Goal: Information Seeking & Learning: Learn about a topic

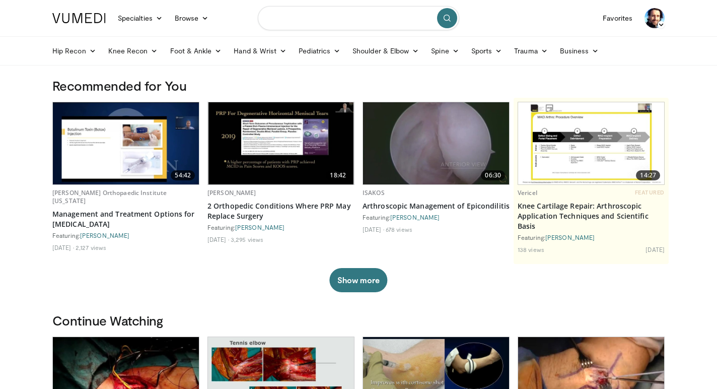
click at [356, 19] on input "Search topics, interventions" at bounding box center [358, 18] width 201 height 24
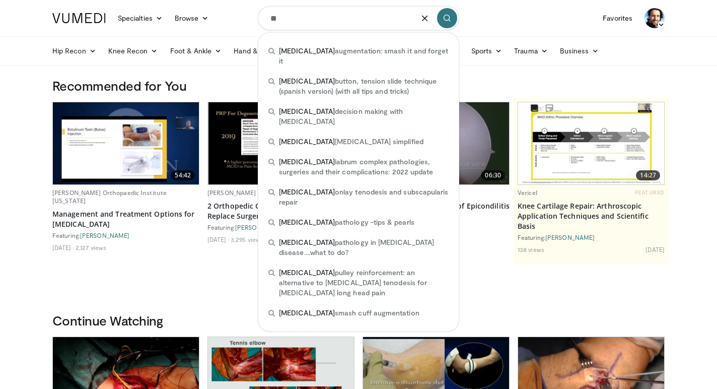
type input "*"
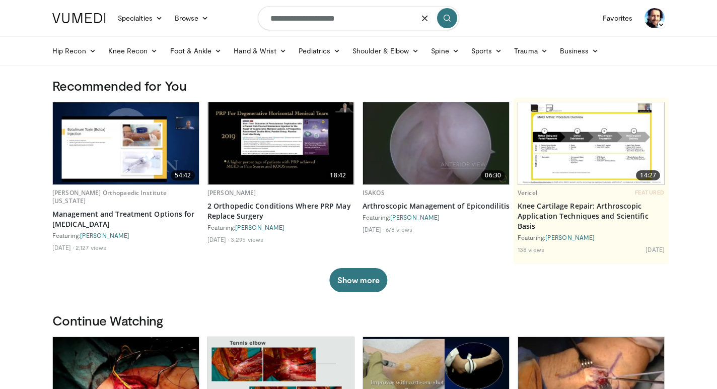
type input "**********"
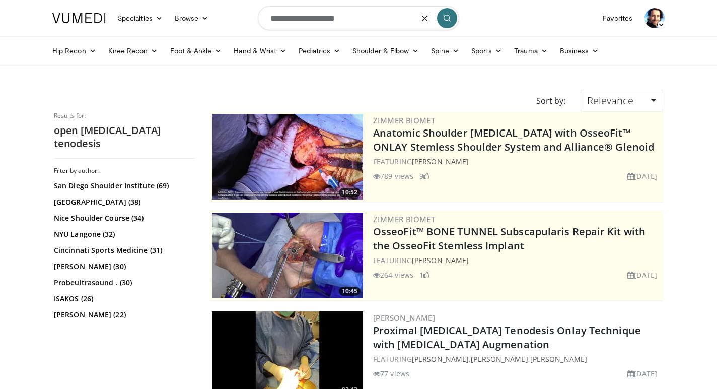
drag, startPoint x: 290, startPoint y: 22, endPoint x: 217, endPoint y: 17, distance: 72.7
click at [217, 17] on nav "Specialties Adult & Family Medicine Allergy, [MEDICAL_DATA], Immunology Anesthe…" at bounding box center [358, 18] width 624 height 36
type input "**********"
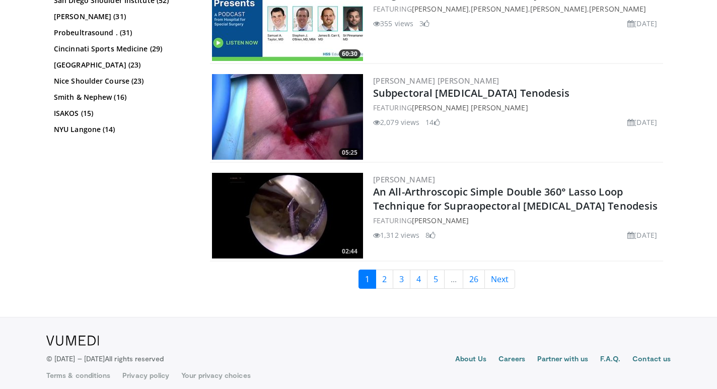
scroll to position [2415, 0]
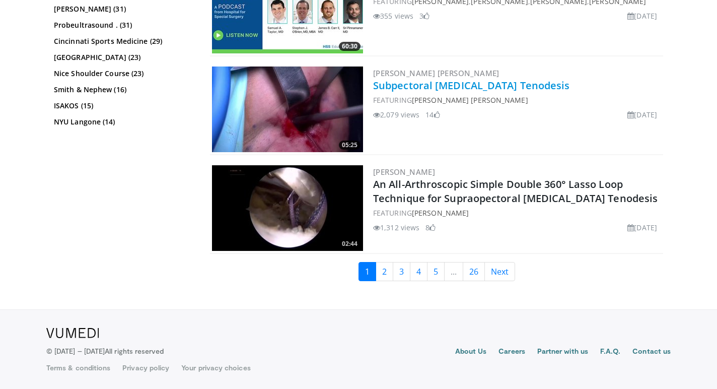
click at [453, 83] on link "Subpectoral [MEDICAL_DATA] Tenodesis" at bounding box center [471, 86] width 197 height 14
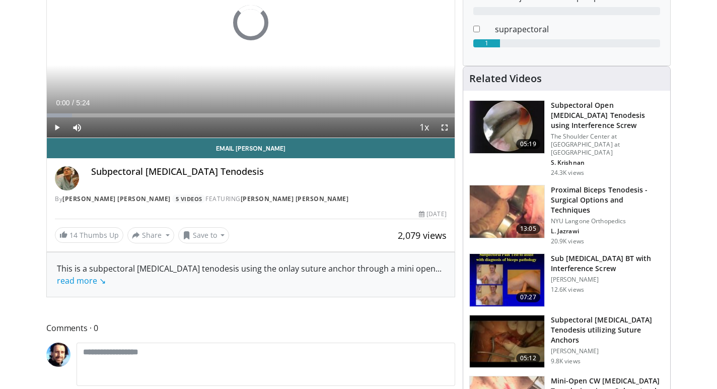
scroll to position [171, 0]
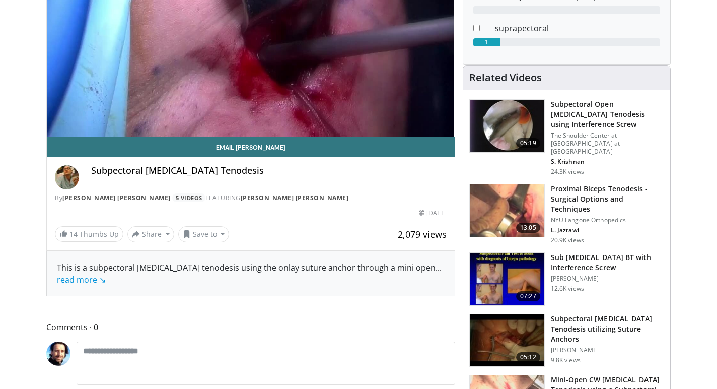
click at [65, 179] on img at bounding box center [67, 177] width 24 height 24
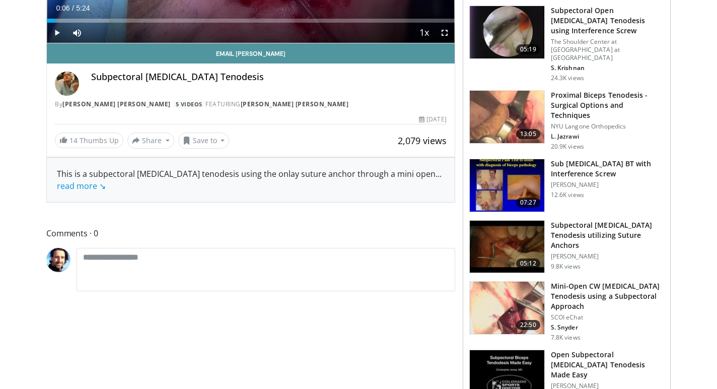
scroll to position [266, 0]
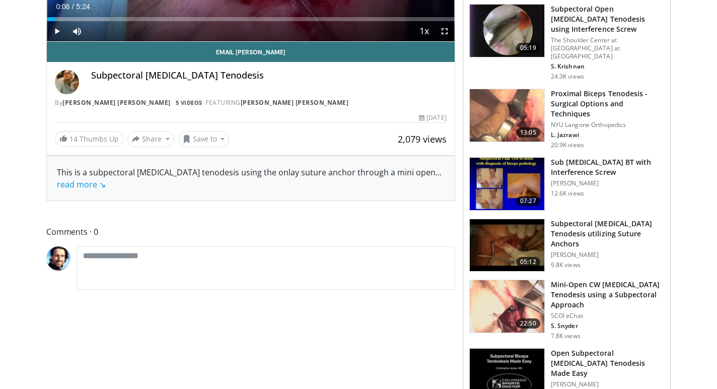
click at [582, 89] on h3 "Proximal Biceps Tenodesis - Surgical Options and Techniques" at bounding box center [607, 104] width 113 height 30
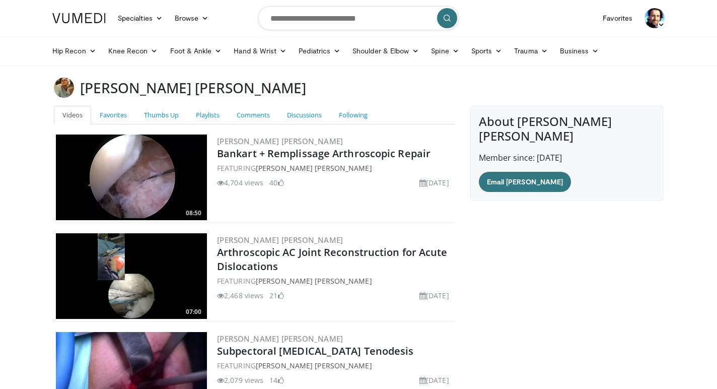
click at [69, 74] on body "Specialties Adult & Family Medicine Allergy, Asthma, Immunology Anesthesiology …" at bounding box center [358, 362] width 717 height 725
click at [66, 84] on img at bounding box center [64, 88] width 20 height 20
click at [66, 87] on img at bounding box center [64, 88] width 20 height 20
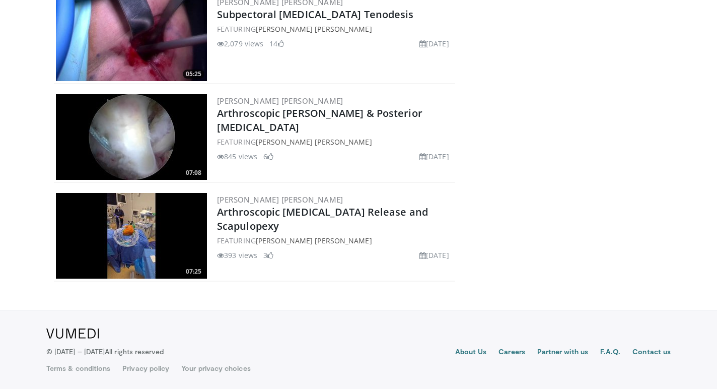
scroll to position [337, 0]
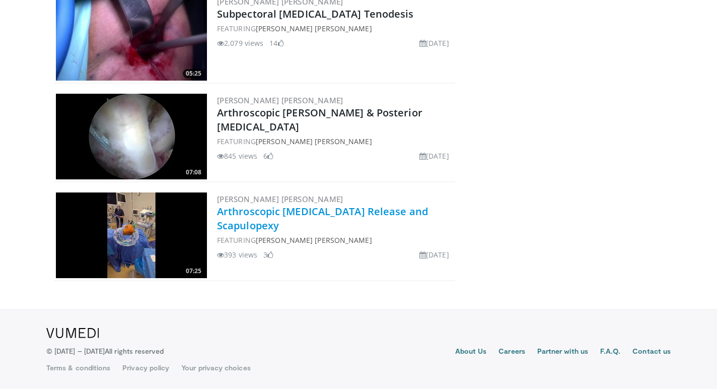
click at [273, 212] on link "Arthroscopic [MEDICAL_DATA] Release and Scapulopexy" at bounding box center [322, 218] width 211 height 28
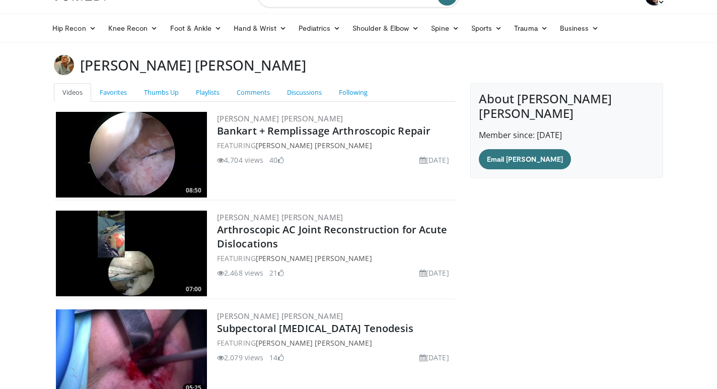
scroll to position [0, 0]
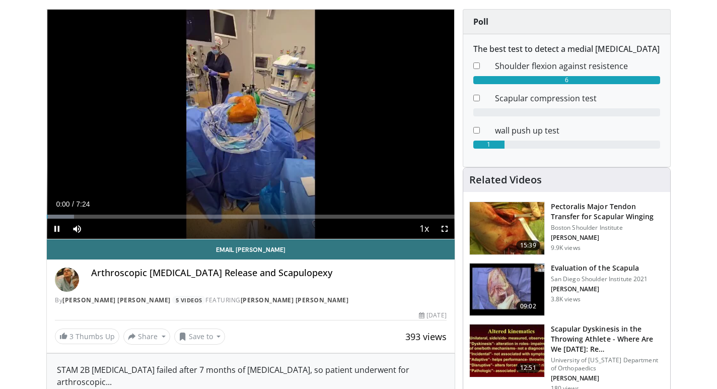
scroll to position [67, 0]
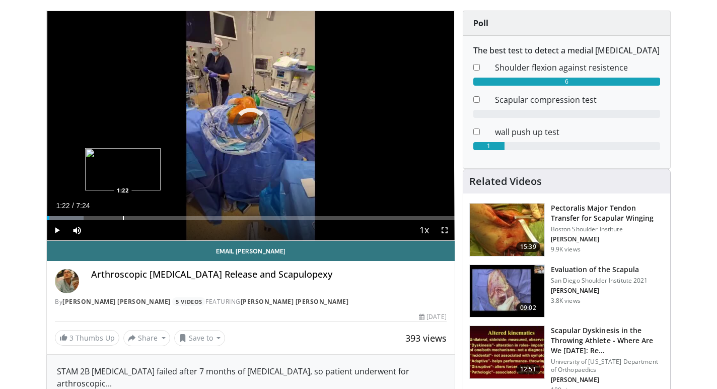
click at [123, 216] on div "Progress Bar" at bounding box center [123, 218] width 1 height 4
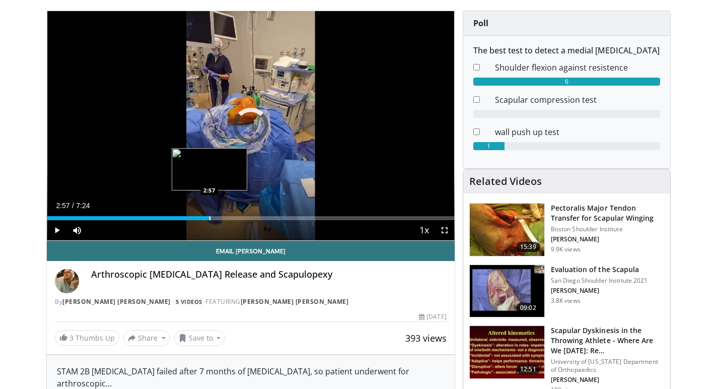
click at [209, 216] on div "Progress Bar" at bounding box center [209, 218] width 1 height 4
click at [210, 213] on div "Loaded : 58.41% 2:58 2:58" at bounding box center [251, 215] width 408 height 10
click at [196, 213] on div "Loaded : 58.41% 2:59 2:42" at bounding box center [251, 215] width 408 height 10
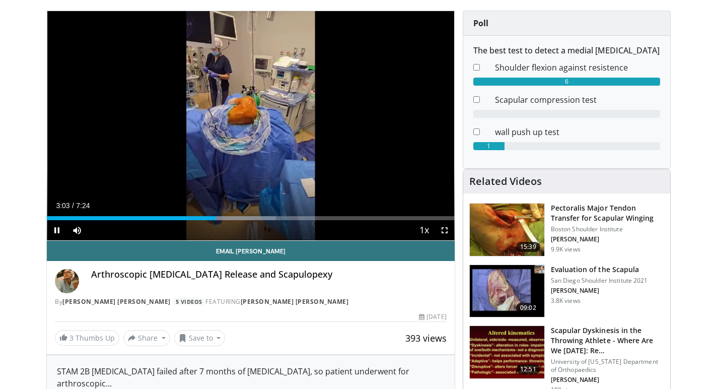
click at [220, 220] on div "Current Time 3:03 / Duration 7:24 Pause Skip Backward Skip Forward Mute Loaded …" at bounding box center [251, 230] width 408 height 20
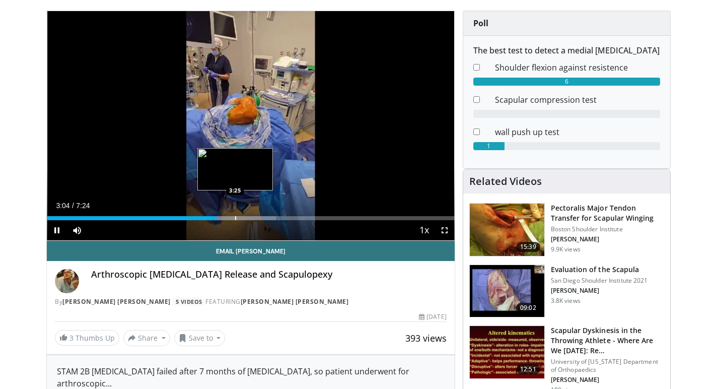
click at [235, 218] on div "Progress Bar" at bounding box center [235, 218] width 1 height 4
click at [247, 216] on div "Progress Bar" at bounding box center [247, 218] width 1 height 4
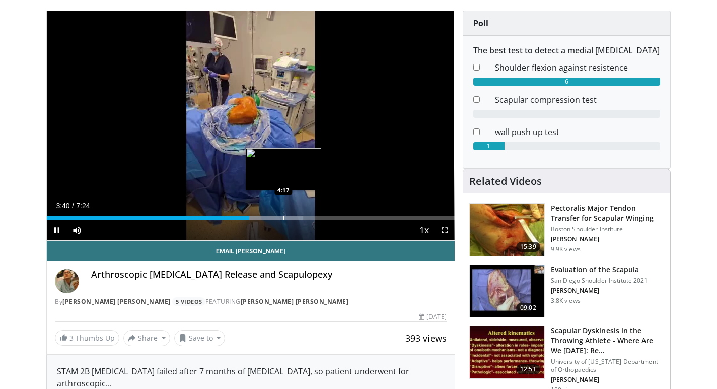
click at [283, 219] on div "Progress Bar" at bounding box center [283, 218] width 1 height 4
click at [301, 216] on div "Progress Bar" at bounding box center [301, 218] width 1 height 4
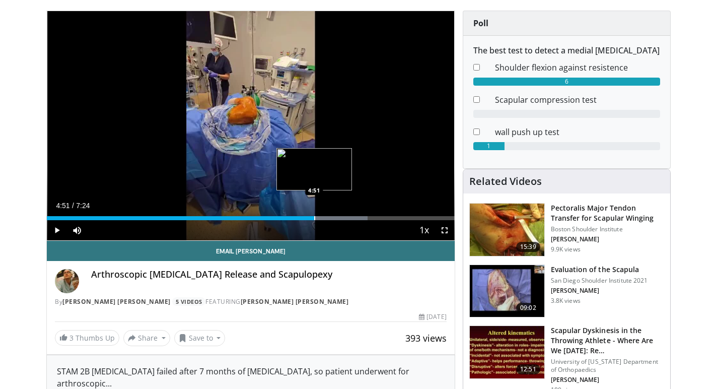
click at [314, 215] on div "Loaded : 78.64% 4:51 4:51" at bounding box center [251, 215] width 408 height 10
click at [340, 216] on div "Progress Bar" at bounding box center [331, 218] width 89 height 4
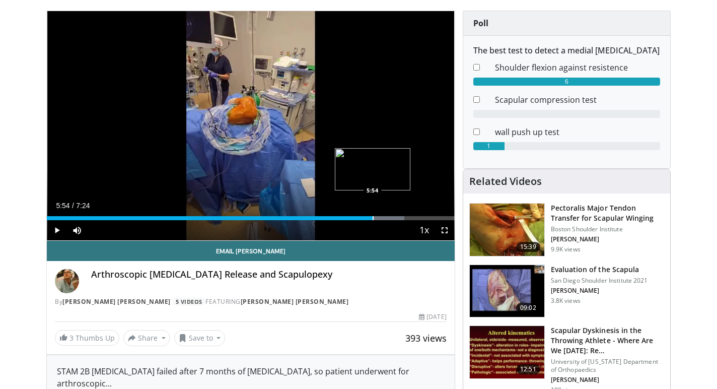
click at [373, 217] on div "Progress Bar" at bounding box center [373, 218] width 1 height 4
click at [409, 216] on div "Progress Bar" at bounding box center [409, 218] width 1 height 4
click at [426, 215] on div "Loaded : 100.00% 6:38 6:53" at bounding box center [251, 215] width 408 height 10
click at [432, 216] on div "Progress Bar" at bounding box center [432, 218] width 1 height 4
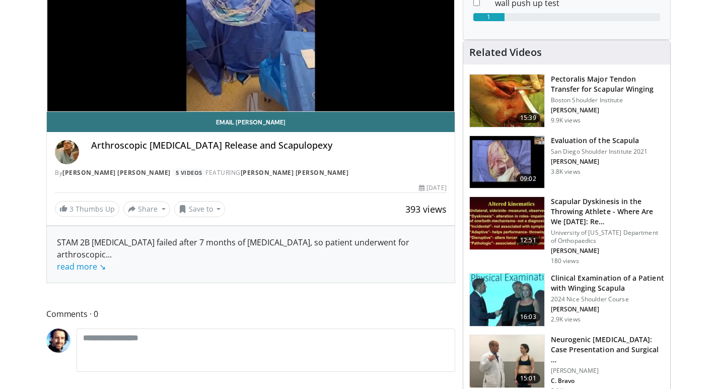
scroll to position [47, 0]
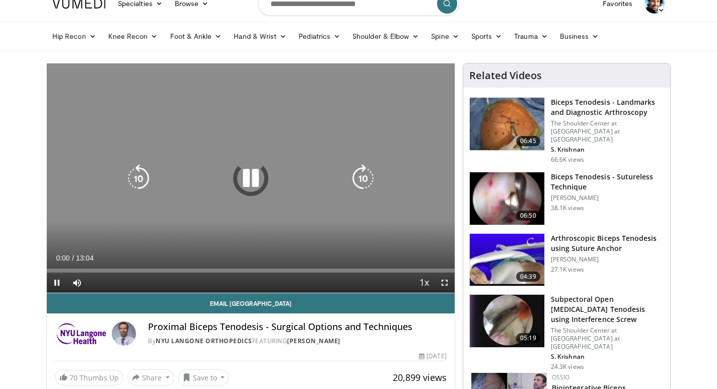
scroll to position [20, 0]
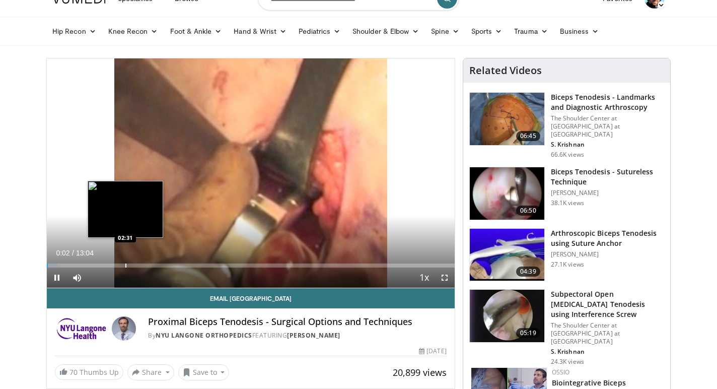
click at [125, 263] on div "Progress Bar" at bounding box center [125, 265] width 1 height 4
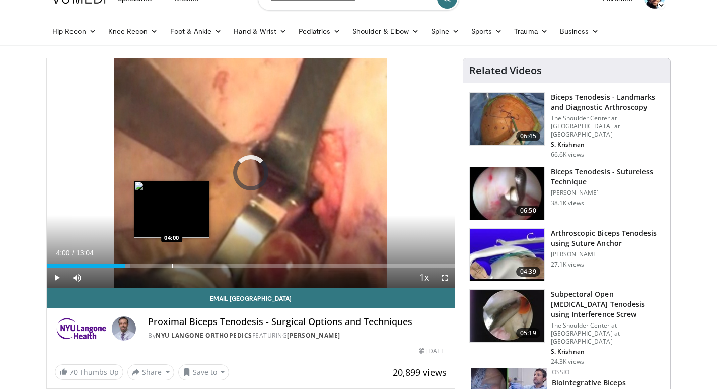
click at [172, 265] on div "Progress Bar" at bounding box center [172, 265] width 1 height 4
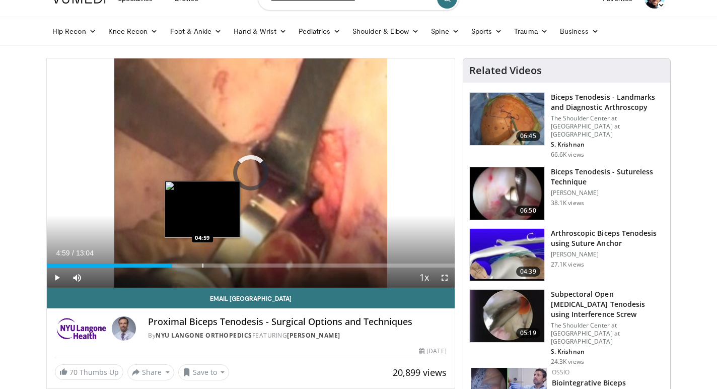
click at [202, 266] on div "Progress Bar" at bounding box center [202, 265] width 1 height 4
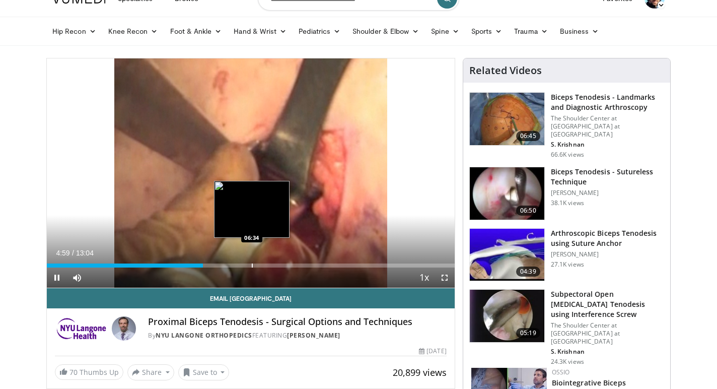
click at [252, 265] on div "Progress Bar" at bounding box center [252, 265] width 1 height 4
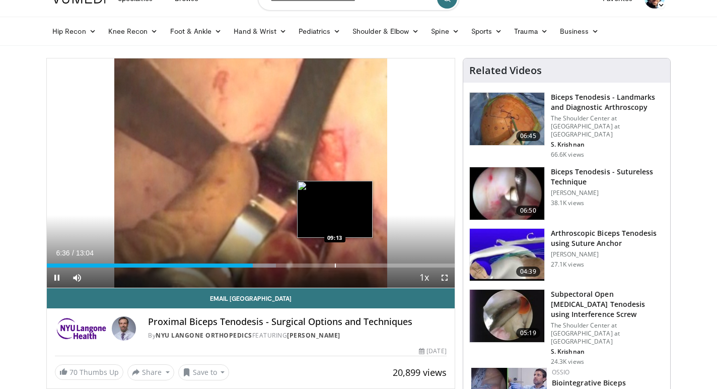
click at [335, 264] on div "Progress Bar" at bounding box center [335, 265] width 1 height 4
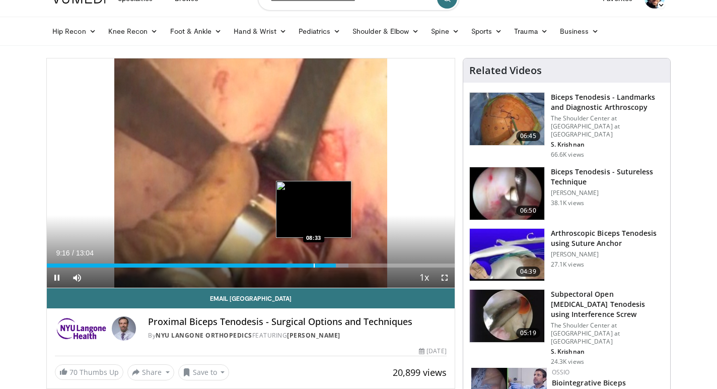
click at [314, 265] on div "Progress Bar" at bounding box center [314, 265] width 1 height 4
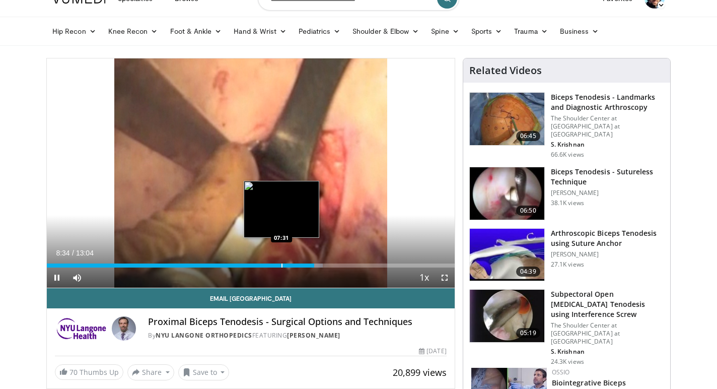
click at [281, 264] on div "Progress Bar" at bounding box center [281, 265] width 1 height 4
click at [274, 265] on div "Progress Bar" at bounding box center [274, 265] width 1 height 4
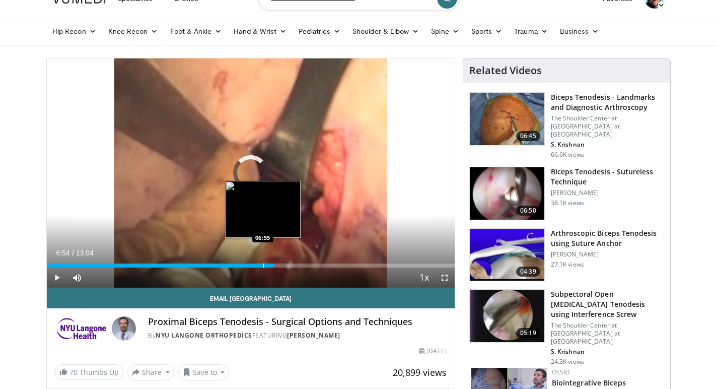
click at [262, 265] on div "07:17" at bounding box center [161, 265] width 228 height 4
click at [250, 265] on div "Progress Bar" at bounding box center [250, 265] width 1 height 4
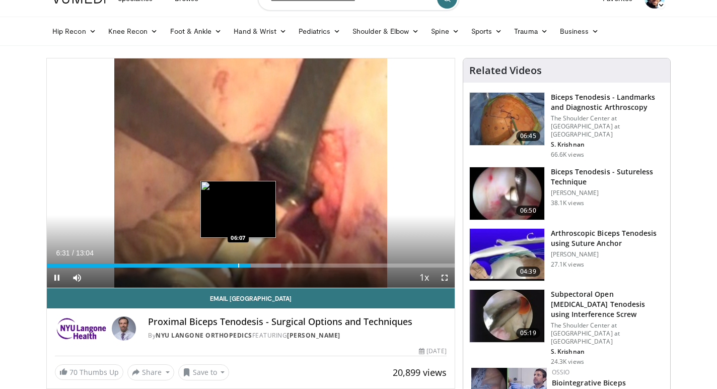
click at [238, 266] on div "Progress Bar" at bounding box center [238, 265] width 1 height 4
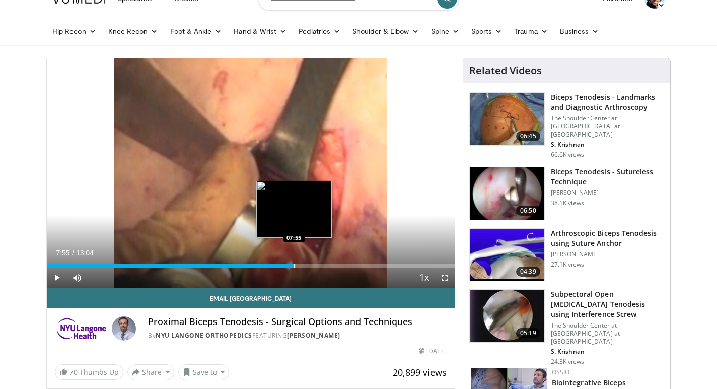
click at [294, 266] on div "Progress Bar" at bounding box center [294, 265] width 1 height 4
click at [312, 265] on div "Progress Bar" at bounding box center [312, 265] width 1 height 4
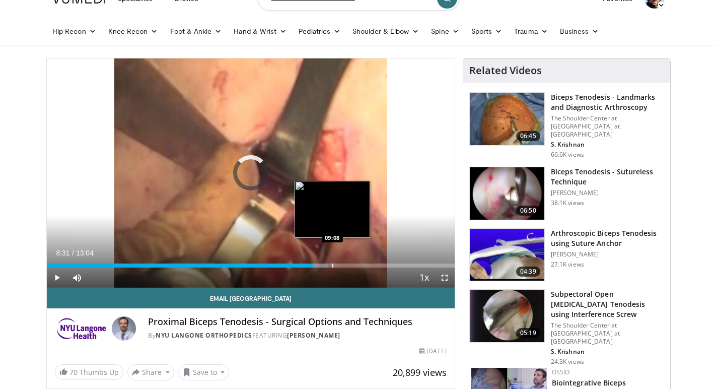
click at [332, 265] on div "Progress Bar" at bounding box center [332, 265] width 1 height 4
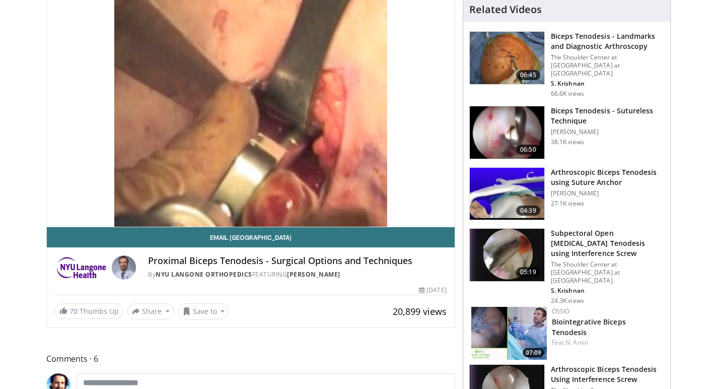
scroll to position [88, 0]
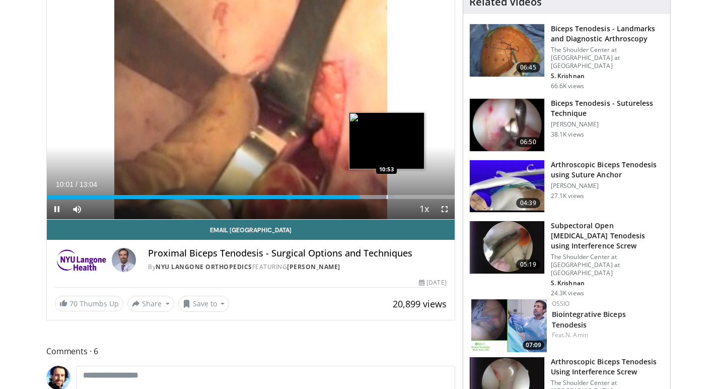
click at [387, 197] on div "Progress Bar" at bounding box center [387, 197] width 1 height 4
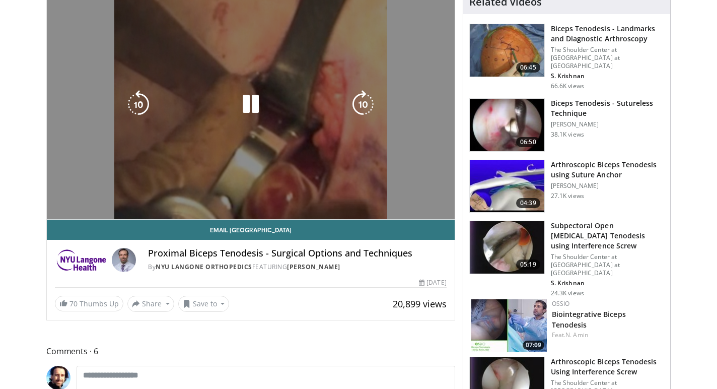
click at [402, 215] on div "Progress Bar" at bounding box center [387, 217] width 33 height 4
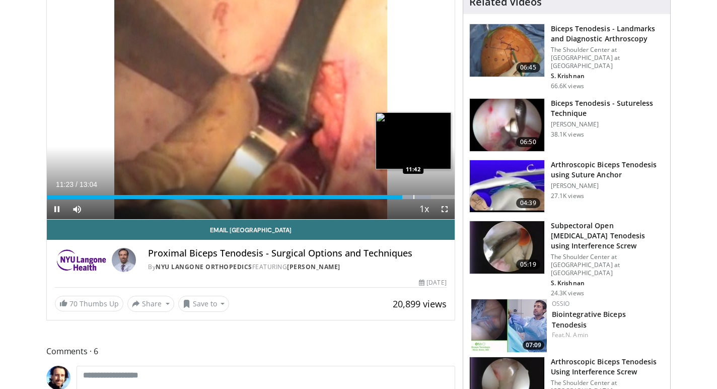
click at [414, 196] on div "Progress Bar" at bounding box center [413, 197] width 1 height 4
click at [435, 195] on video-js "**********" at bounding box center [251, 105] width 408 height 230
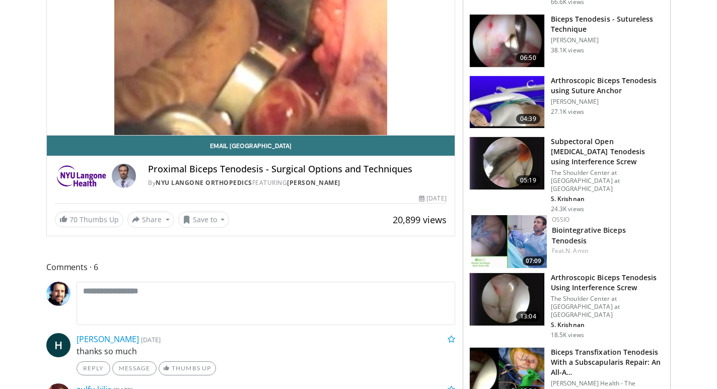
scroll to position [113, 0]
